Goal: Task Accomplishment & Management: Manage account settings

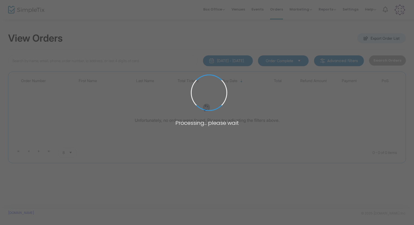
type input "bormaster"
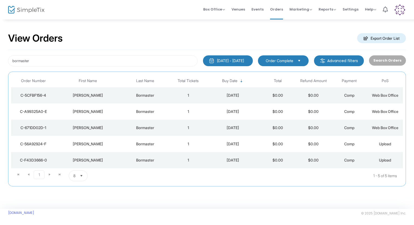
click at [388, 144] on span "Upload" at bounding box center [385, 143] width 12 height 5
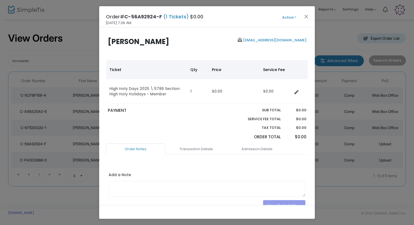
click at [297, 17] on button "Action" at bounding box center [289, 18] width 32 height 6
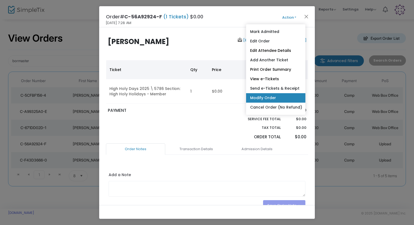
click at [265, 97] on link "Modify Order" at bounding box center [275, 97] width 59 height 9
radio input "true"
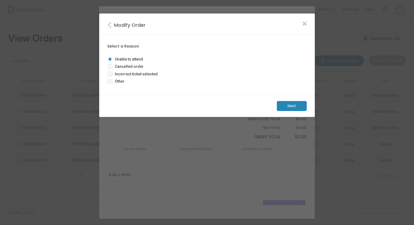
click at [110, 81] on span at bounding box center [110, 81] width 0 height 0
click at [110, 84] on input "Other" at bounding box center [110, 84] width 0 height 0
radio input "true"
click at [298, 108] on m-button "Next" at bounding box center [292, 106] width 30 height 10
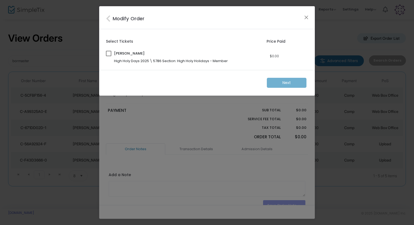
click at [99, 54] on div "Select Tickets Price Paid [PERSON_NAME] High Holy Days 2025 \ 5786 Section: Hig…" at bounding box center [207, 49] width 216 height 41
click at [108, 53] on span at bounding box center [108, 53] width 5 height 5
click at [108, 56] on input "checkbox" at bounding box center [108, 56] width 0 height 0
checkbox input "true"
click at [288, 81] on m-button "Next" at bounding box center [286, 83] width 39 height 10
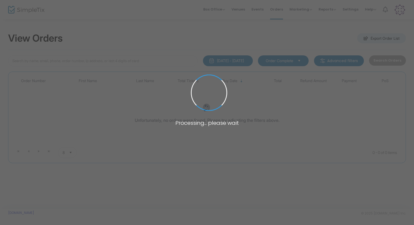
type input "bormaster"
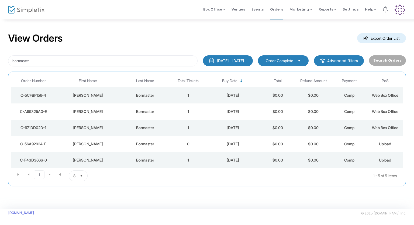
click at [385, 94] on span "Web Box Office" at bounding box center [385, 95] width 26 height 5
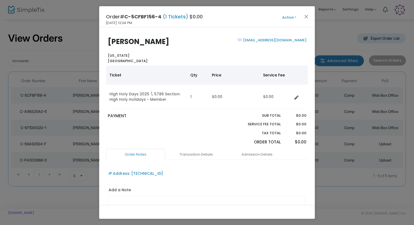
click at [294, 18] on button "Action" at bounding box center [289, 18] width 32 height 6
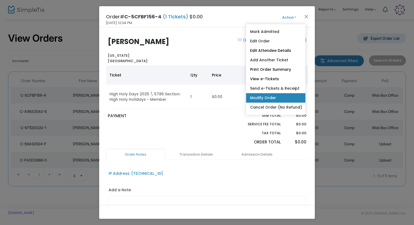
click at [269, 98] on link "Modify Order" at bounding box center [275, 97] width 59 height 9
radio input "true"
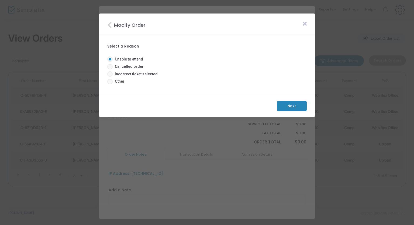
click at [305, 23] on icon at bounding box center [305, 24] width 4 height 6
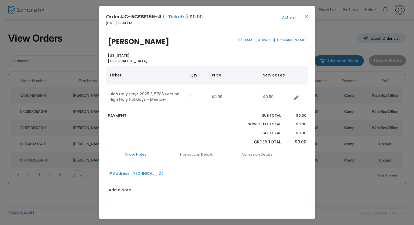
click at [293, 15] on button "Action" at bounding box center [289, 18] width 32 height 6
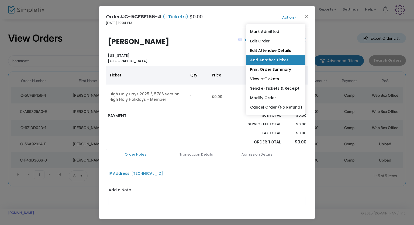
click at [256, 59] on link "Add Another Ticket" at bounding box center [275, 59] width 59 height 9
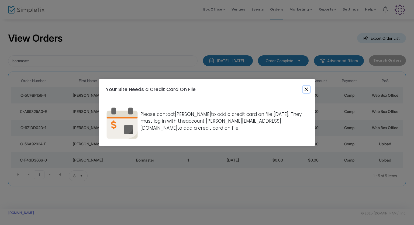
click at [305, 88] on button "Close" at bounding box center [306, 89] width 7 height 7
